Goal: Navigation & Orientation: Find specific page/section

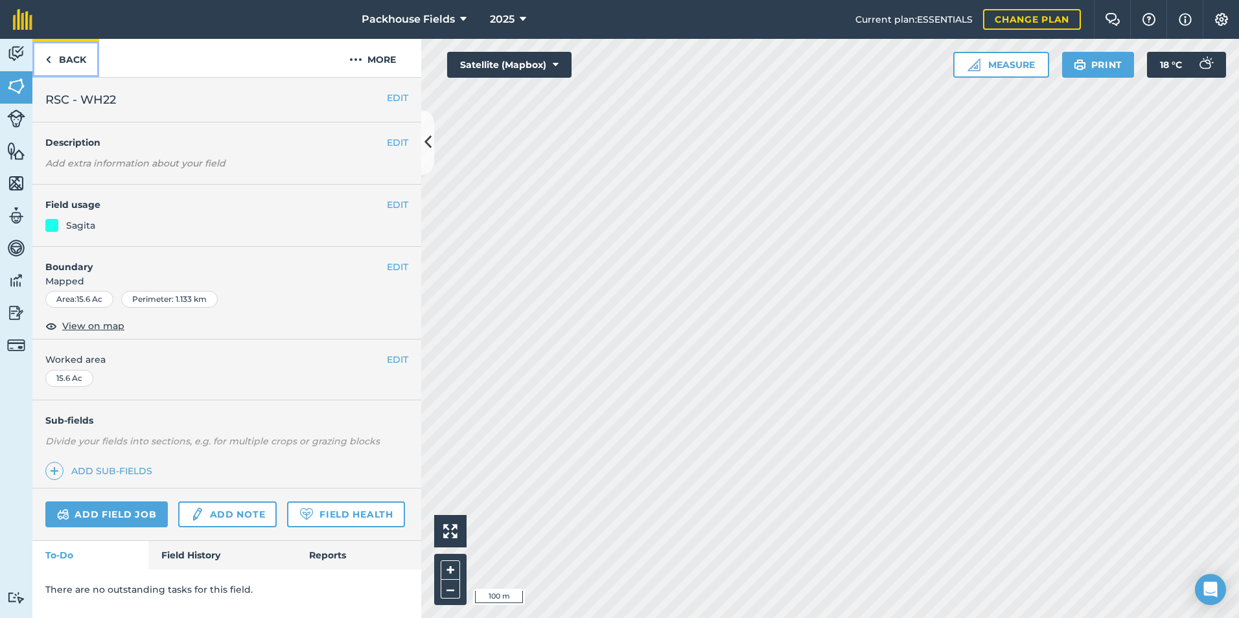
click at [78, 65] on link "Back" at bounding box center [65, 58] width 67 height 38
click at [70, 56] on link "Back" at bounding box center [65, 58] width 67 height 38
